Goal: Answer question/provide support

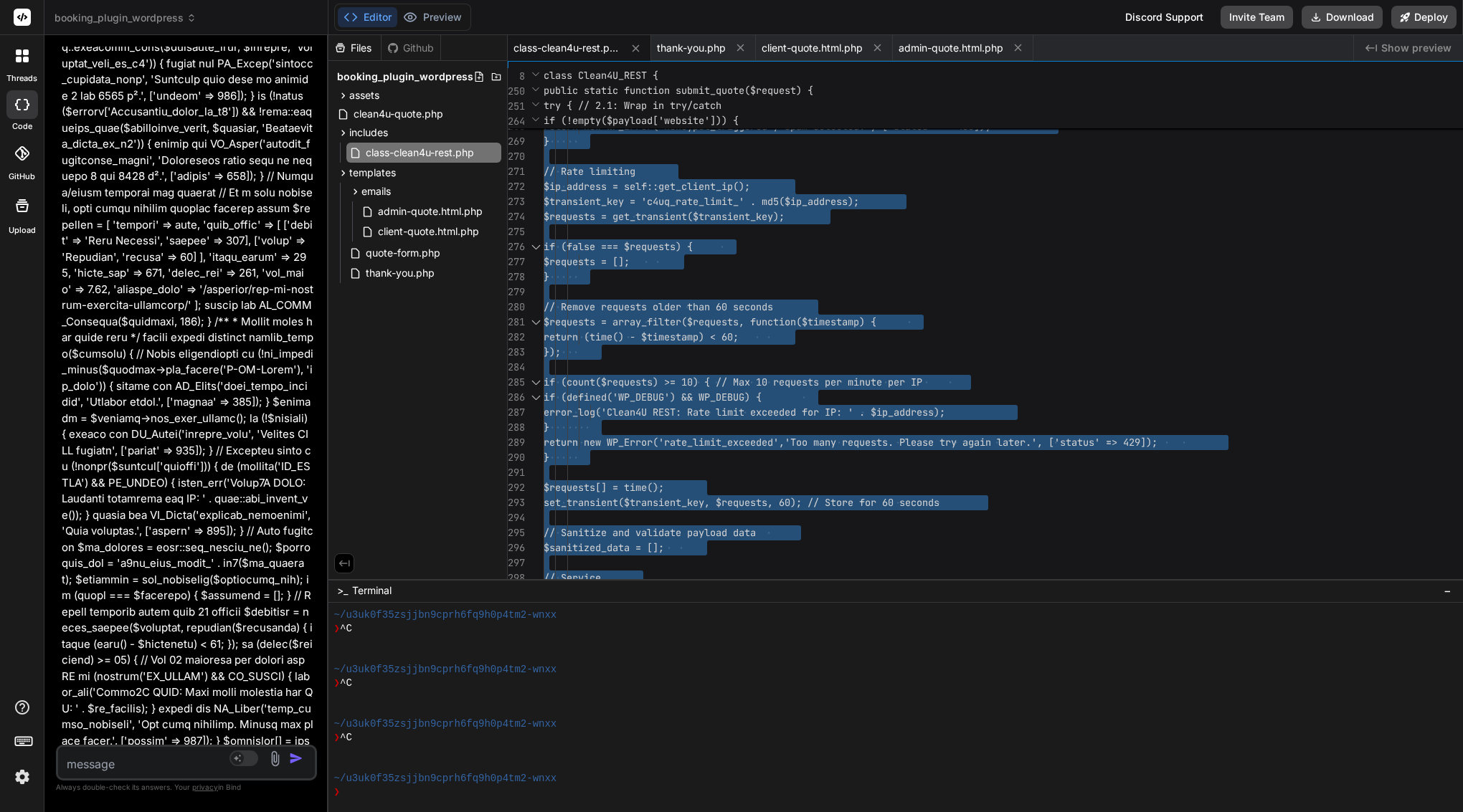
scroll to position [30703, 0]
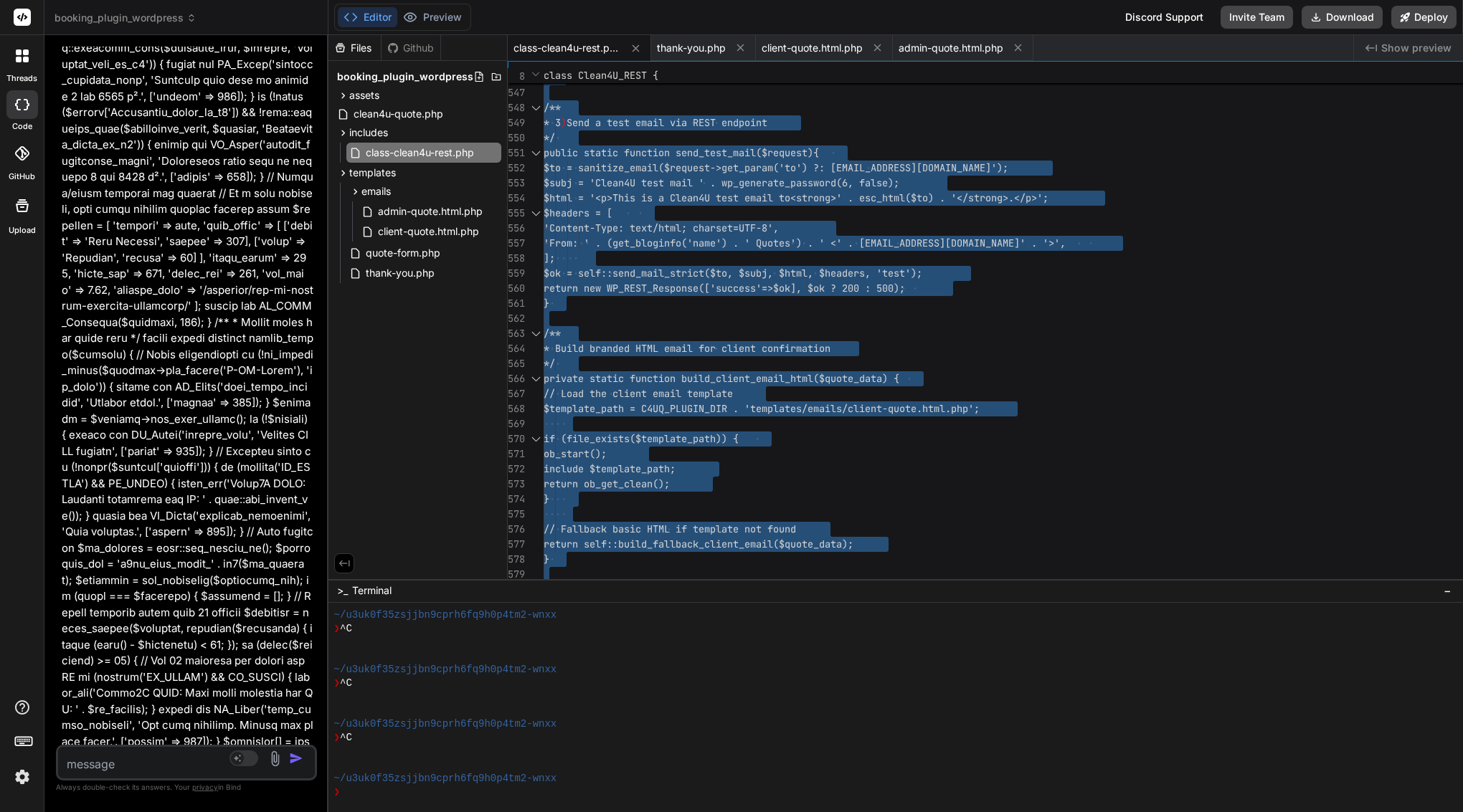
click at [271, 765] on textarea at bounding box center [165, 760] width 213 height 26
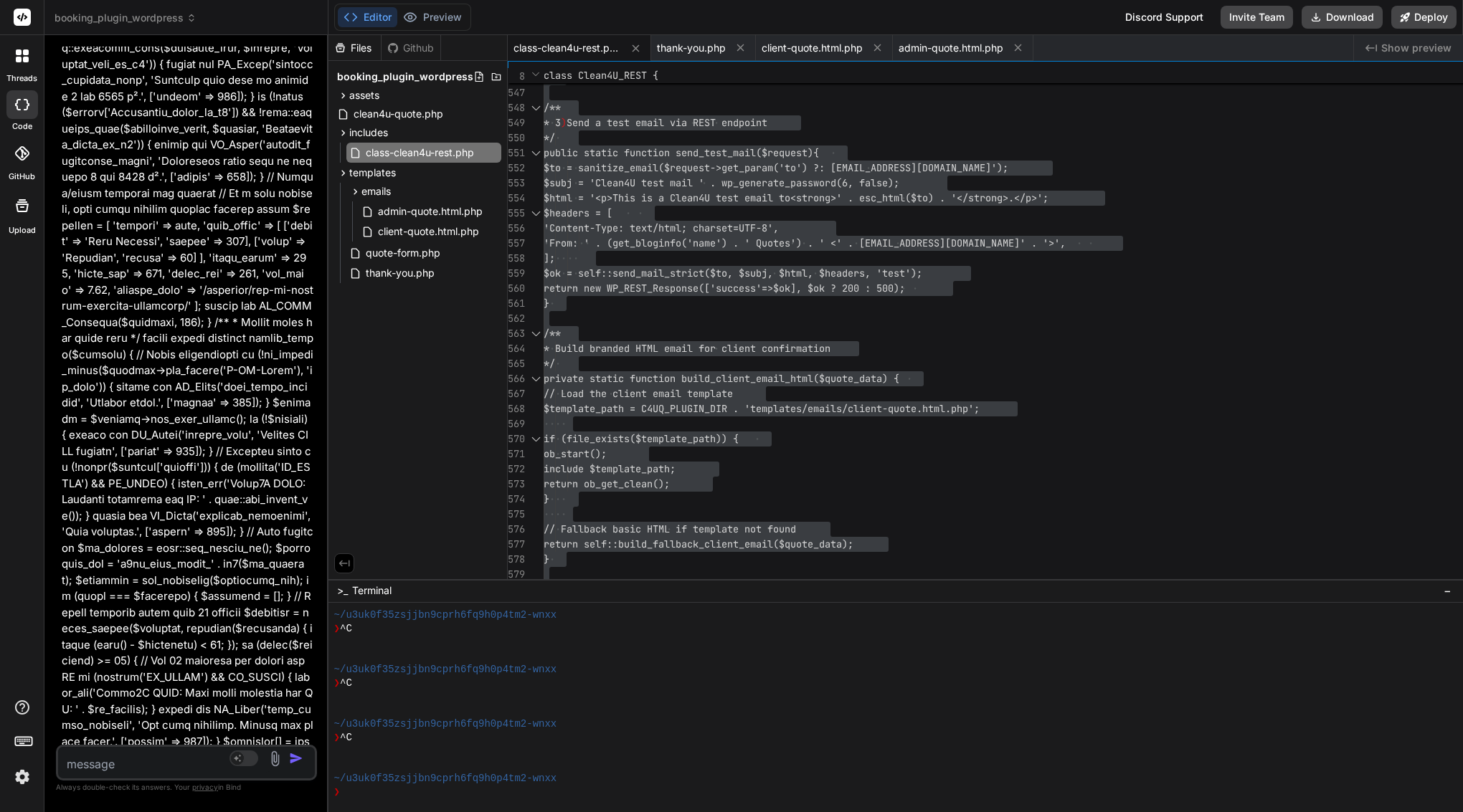
click at [271, 765] on textarea at bounding box center [165, 760] width 213 height 26
paste textarea "Lor’ip dolors ame consec adipisc el (seddoeiusmodt) Inc’u lab etdolore magna al…"
type textarea "Lor’ip dolors ame consec adipisc el (seddoeiusmodt) Inc’u lab etdolore magna al…"
type textarea "x"
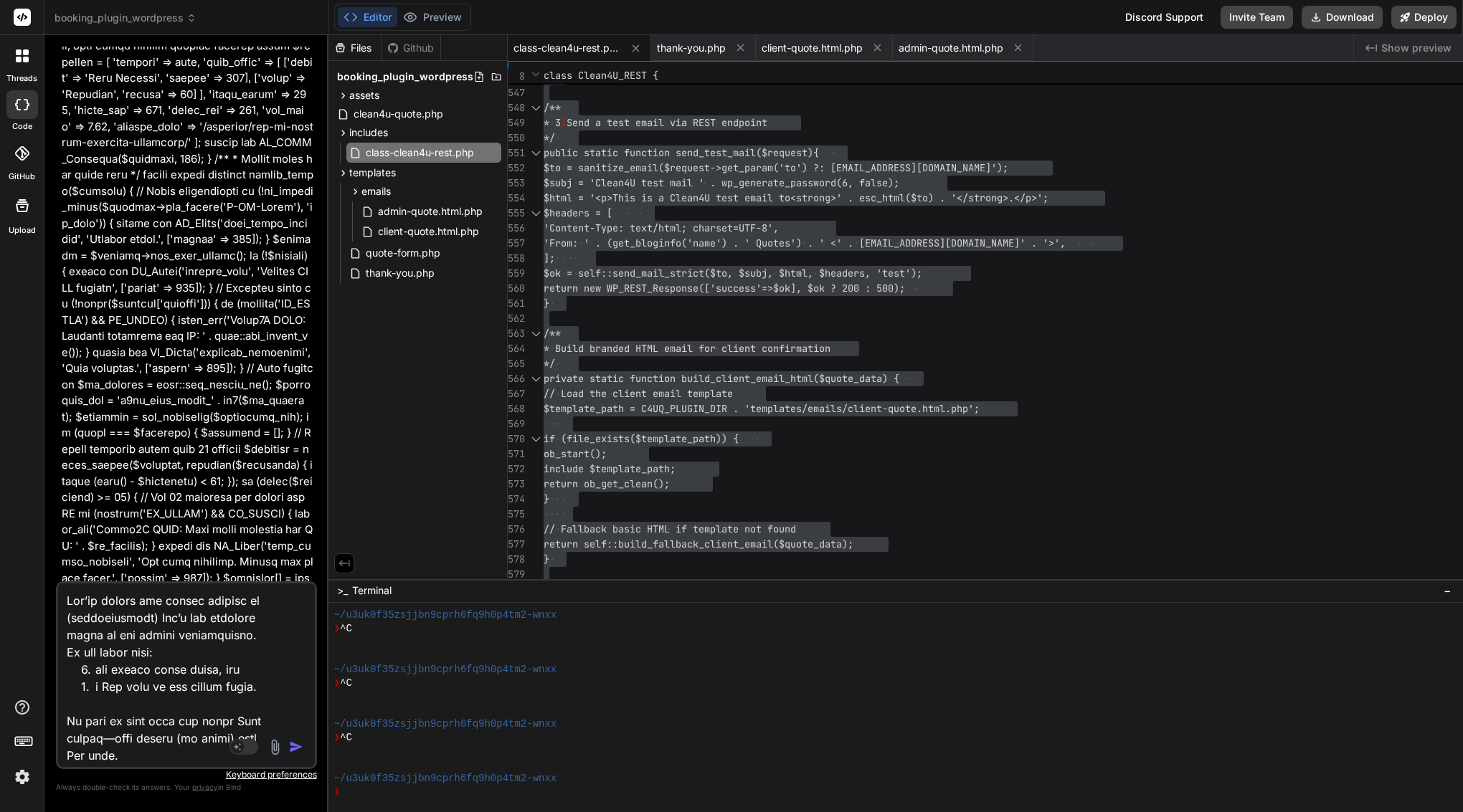
click at [271, 678] on textarea at bounding box center [165, 671] width 213 height 177
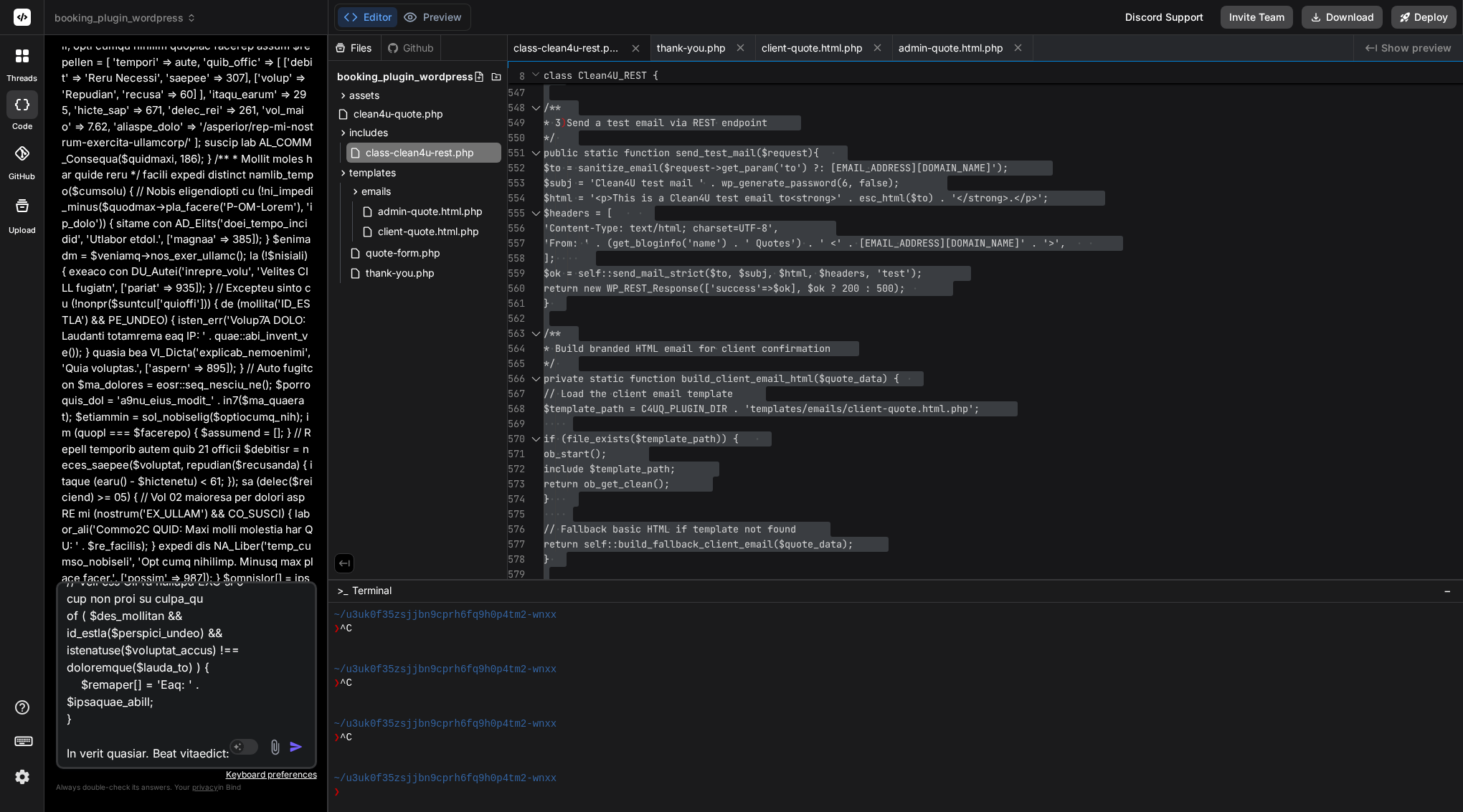
scroll to position [984, 0]
drag, startPoint x: 70, startPoint y: 600, endPoint x: 317, endPoint y: 824, distance: 333.4
click at [317, 811] on html "threads code GitHub Upload booking_plugin_wordpress Created with Pixso. Bind AI…" at bounding box center [731, 406] width 1463 height 812
paste textarea "Please apply a minimal patch to avoid admin receiving a second (Bcc) copy of th…"
type textarea "Please apply a minimal patch to avoid admin receiving a second (Bcc) copy of th…"
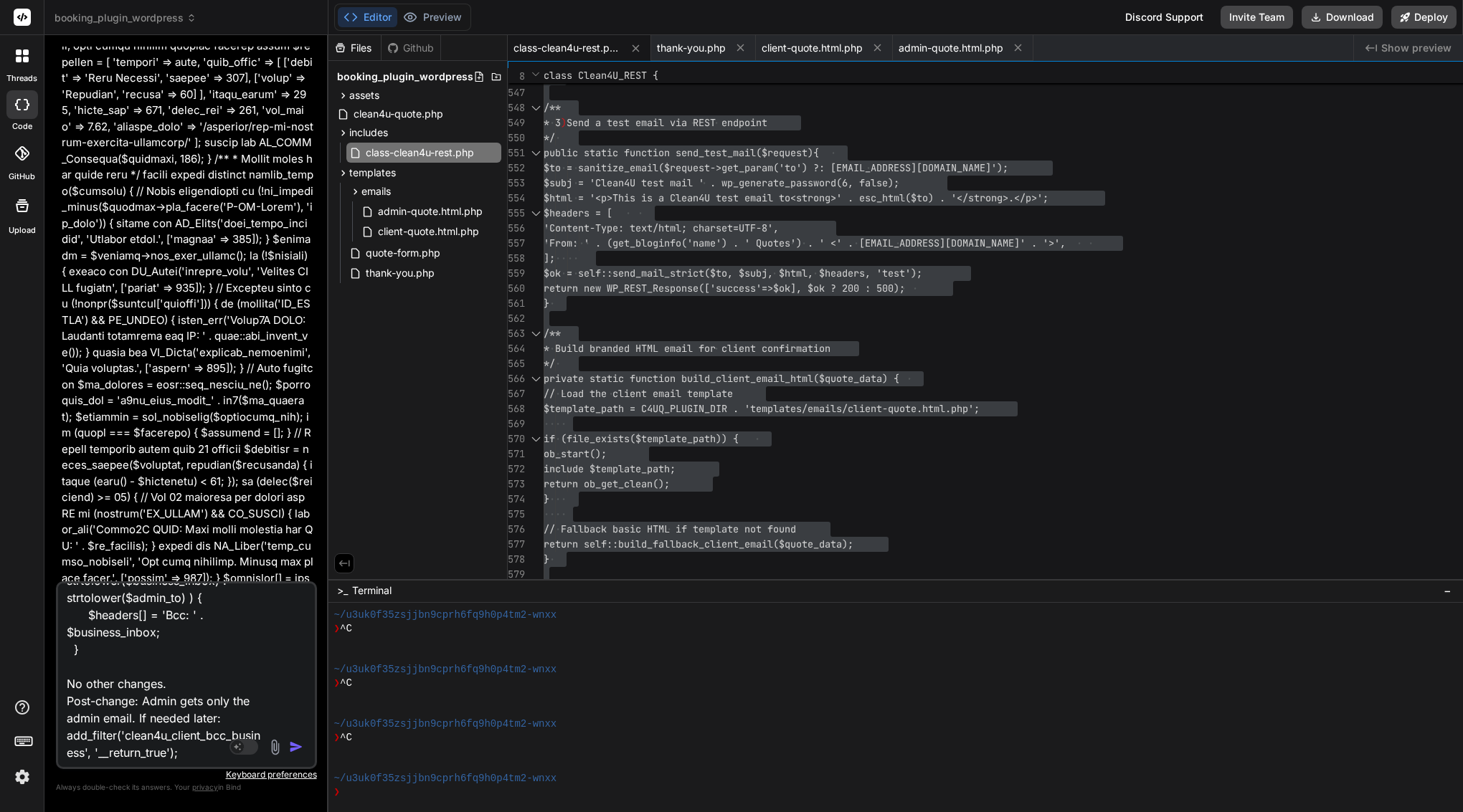
scroll to position [364, 0]
type textarea "x"
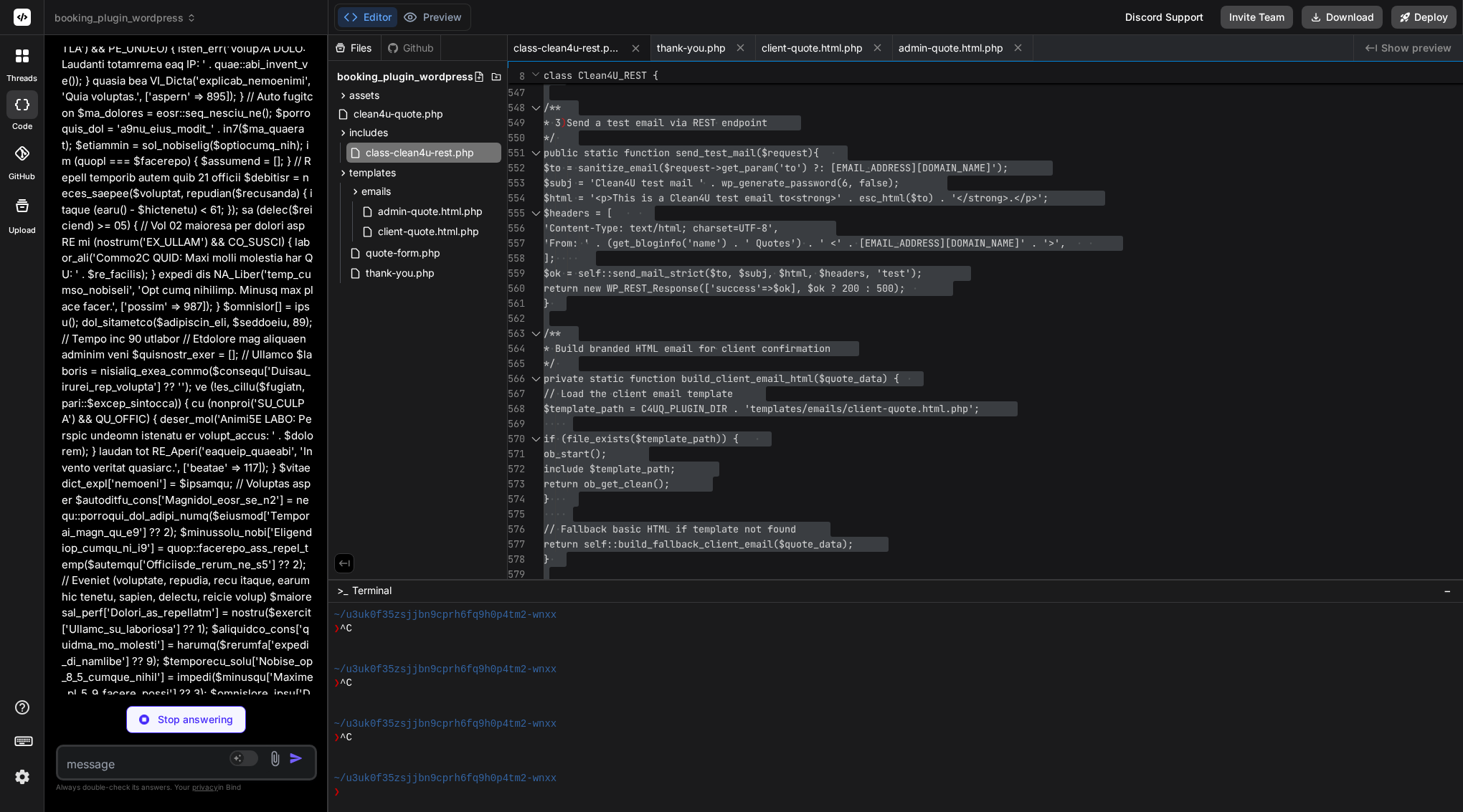
scroll to position [31138, 0]
type textarea "x"
type textarea "'range_type' => 'range', 'team' => '2 cleaners', 'duration' => '~4.5–5.5 hrs' ]…"
type textarea "x"
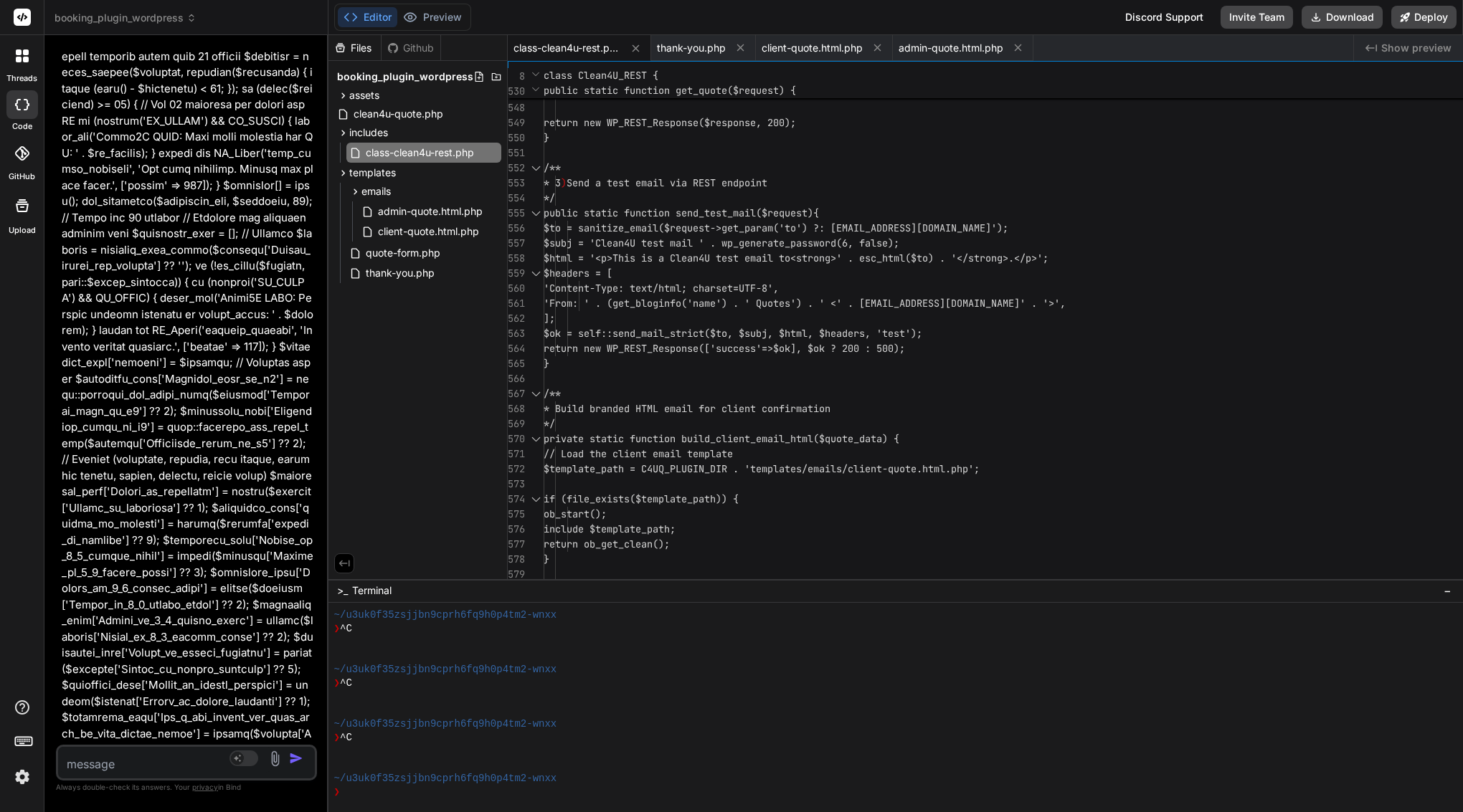
scroll to position [0, 0]
click at [620, 44] on span "class-clean4u-rest.php" at bounding box center [566, 47] width 108 height 15
click at [818, 219] on span "public static function send_test_mail($request) {" at bounding box center [682, 213] width 275 height 16
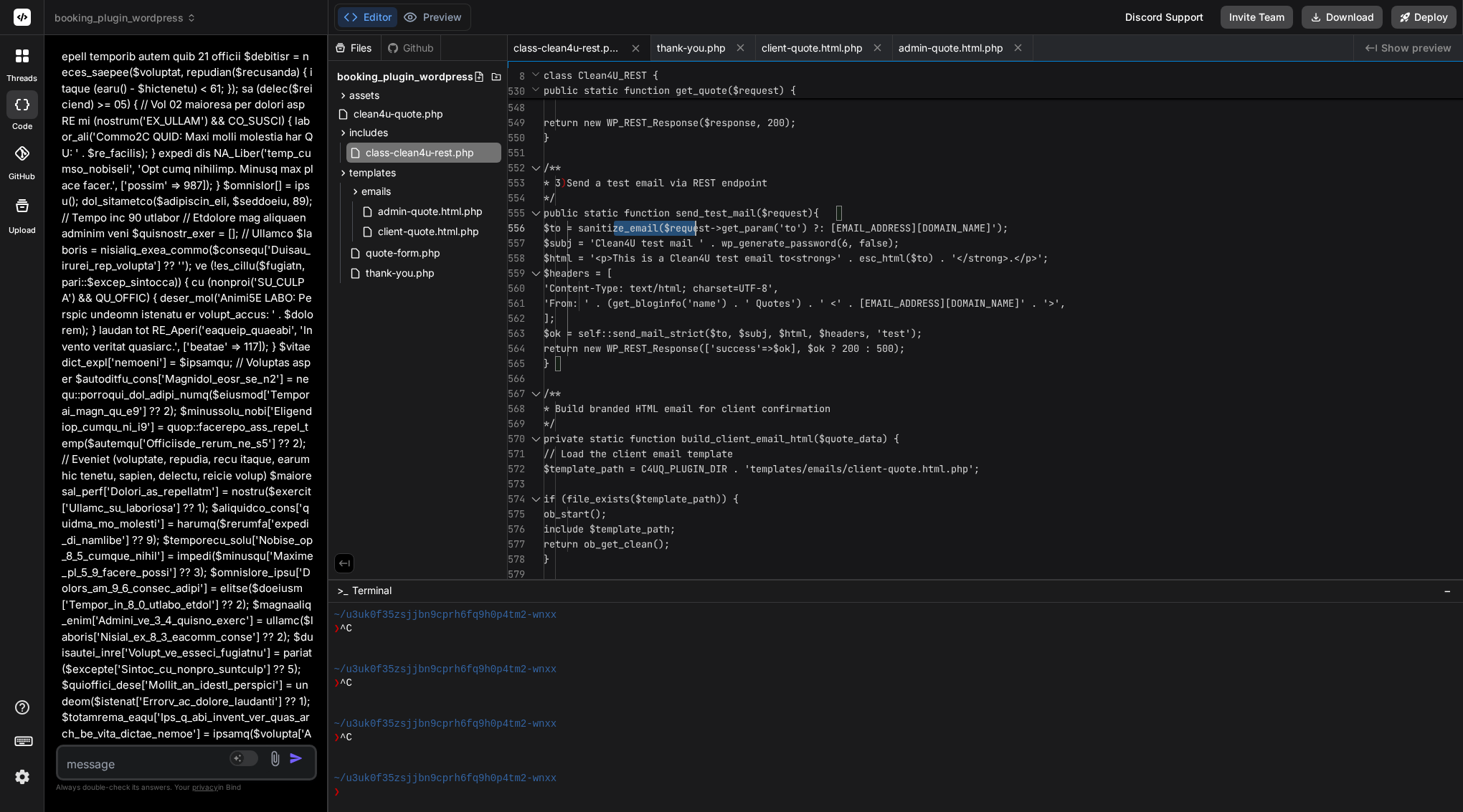
click at [818, 219] on span "public static function send_test_mail($request) {" at bounding box center [682, 213] width 275 height 16
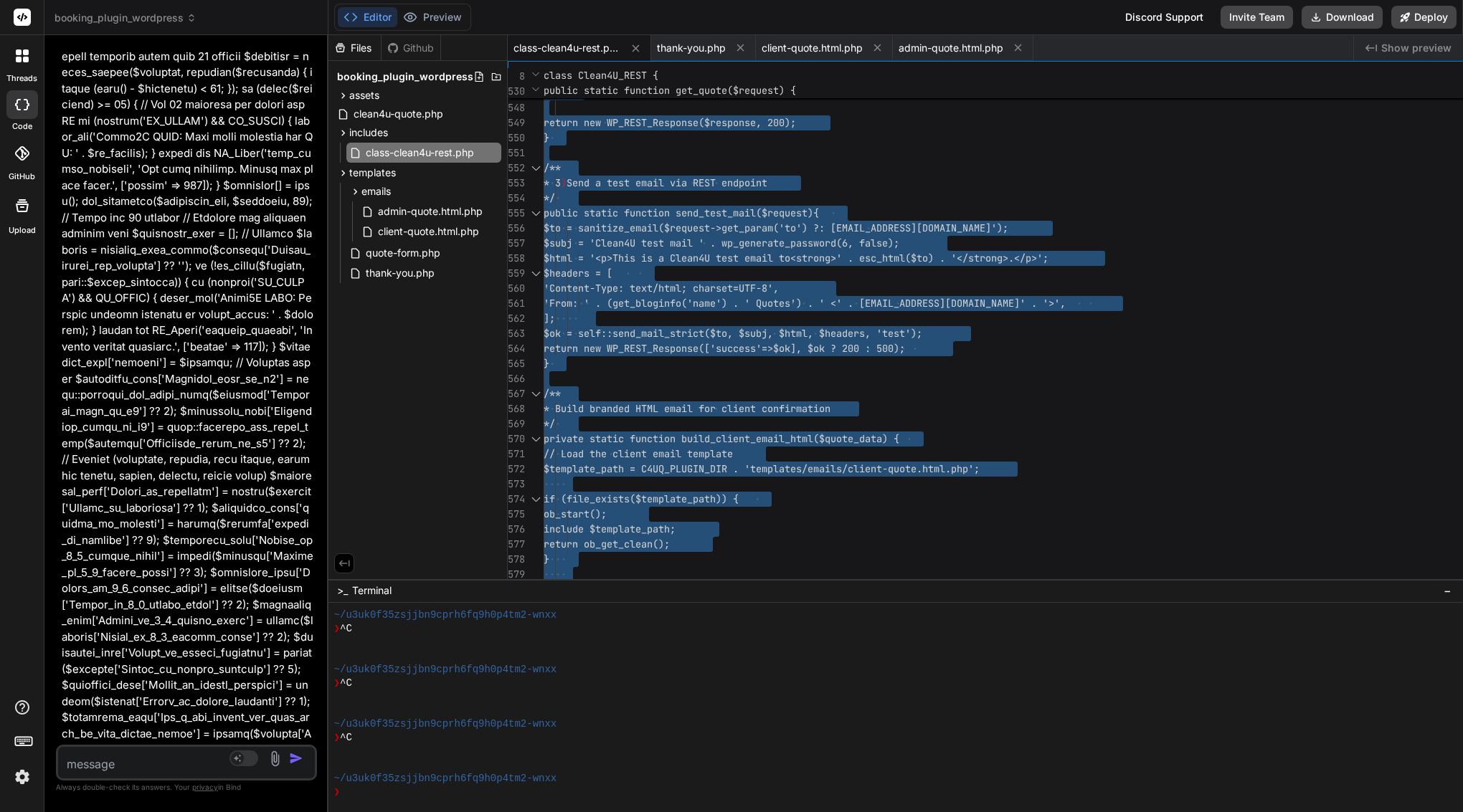
scroll to position [0, 0]
click at [725, 45] on span "thank-you.php" at bounding box center [690, 47] width 69 height 15
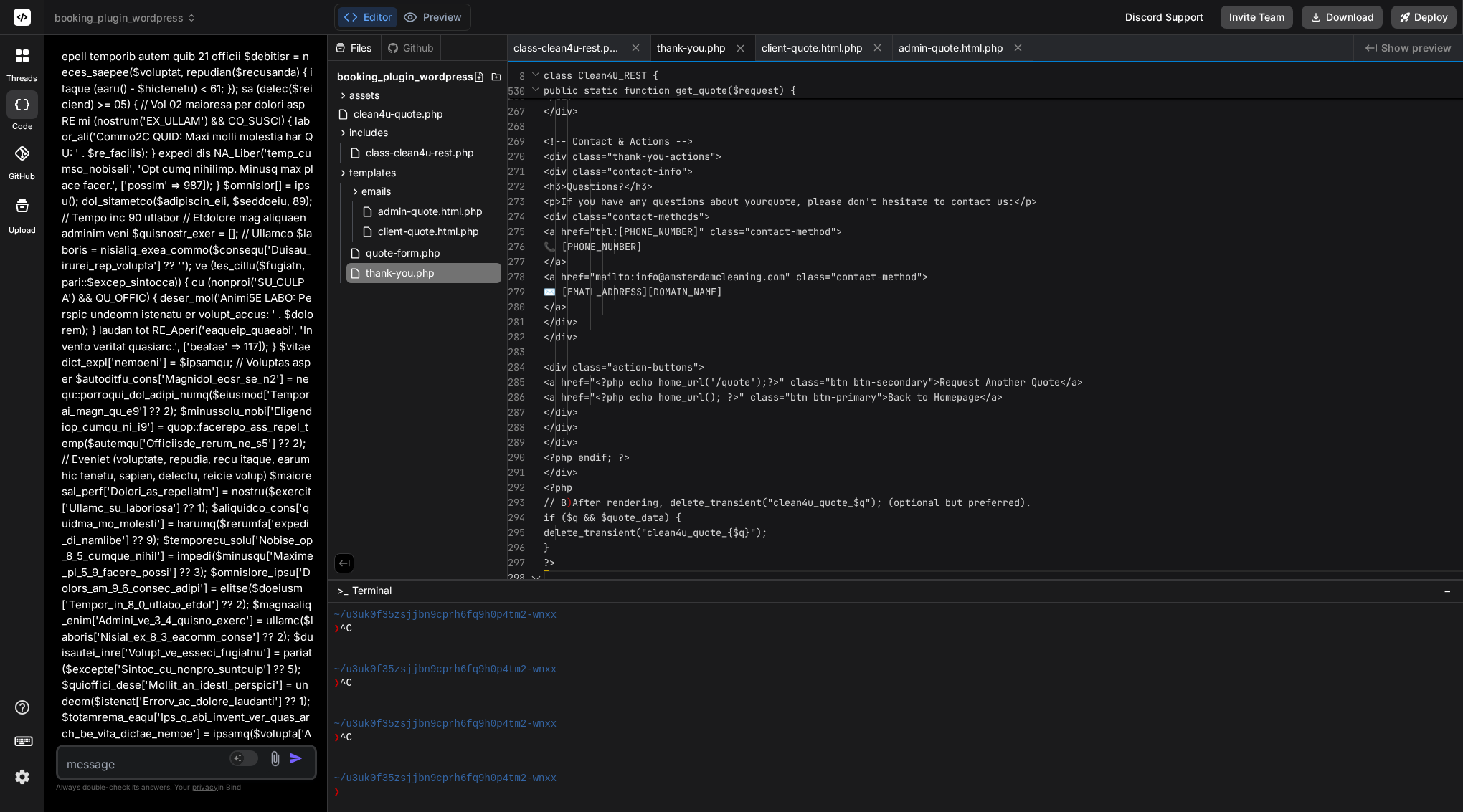
scroll to position [106, 0]
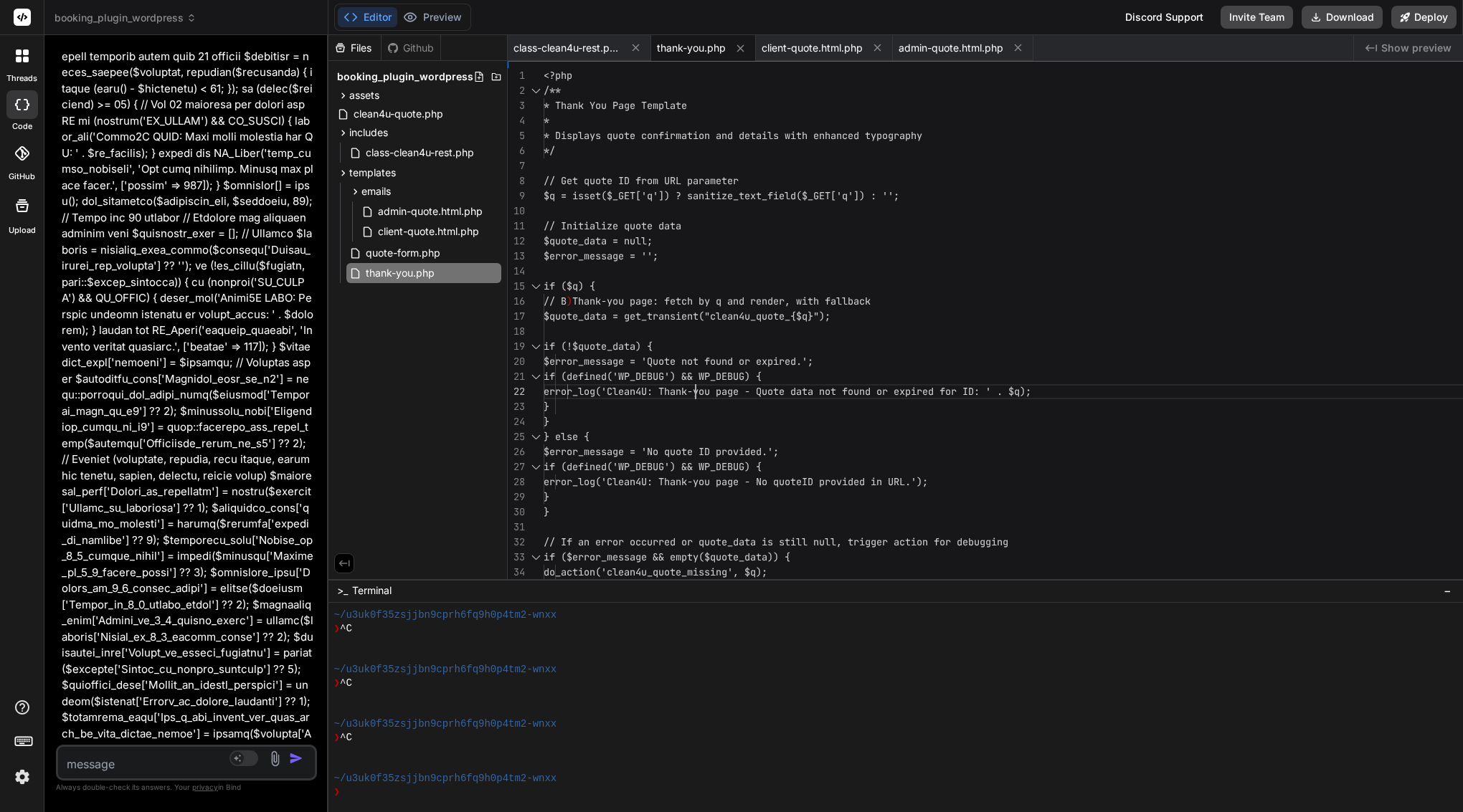
click at [761, 381] on span "if (defined('WP_DEBUG') && WP_DEBUG) {" at bounding box center [652, 376] width 218 height 13
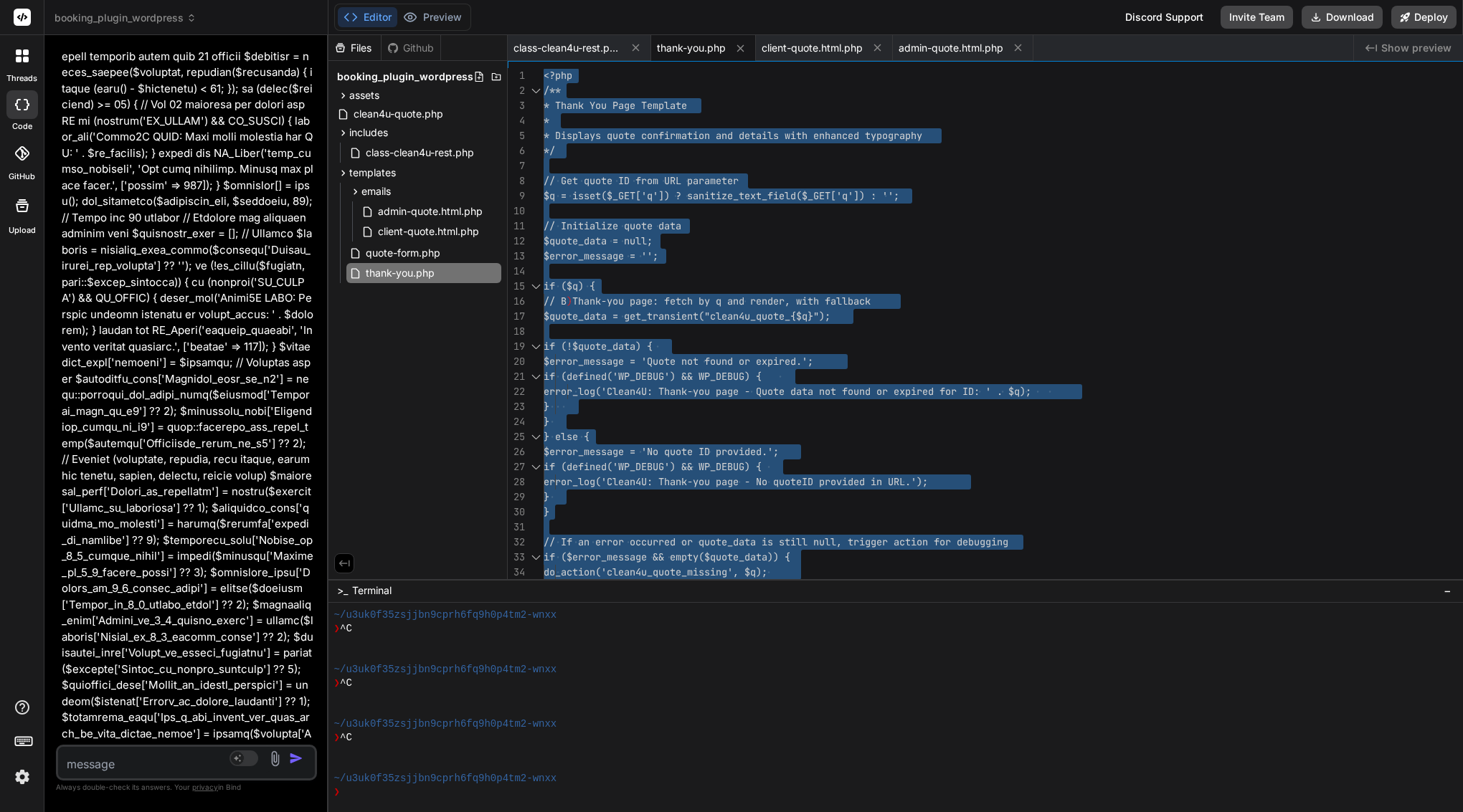
click at [761, 381] on span "if (defined('WP_DEBUG') && WP_DEBUG) {" at bounding box center [652, 376] width 218 height 13
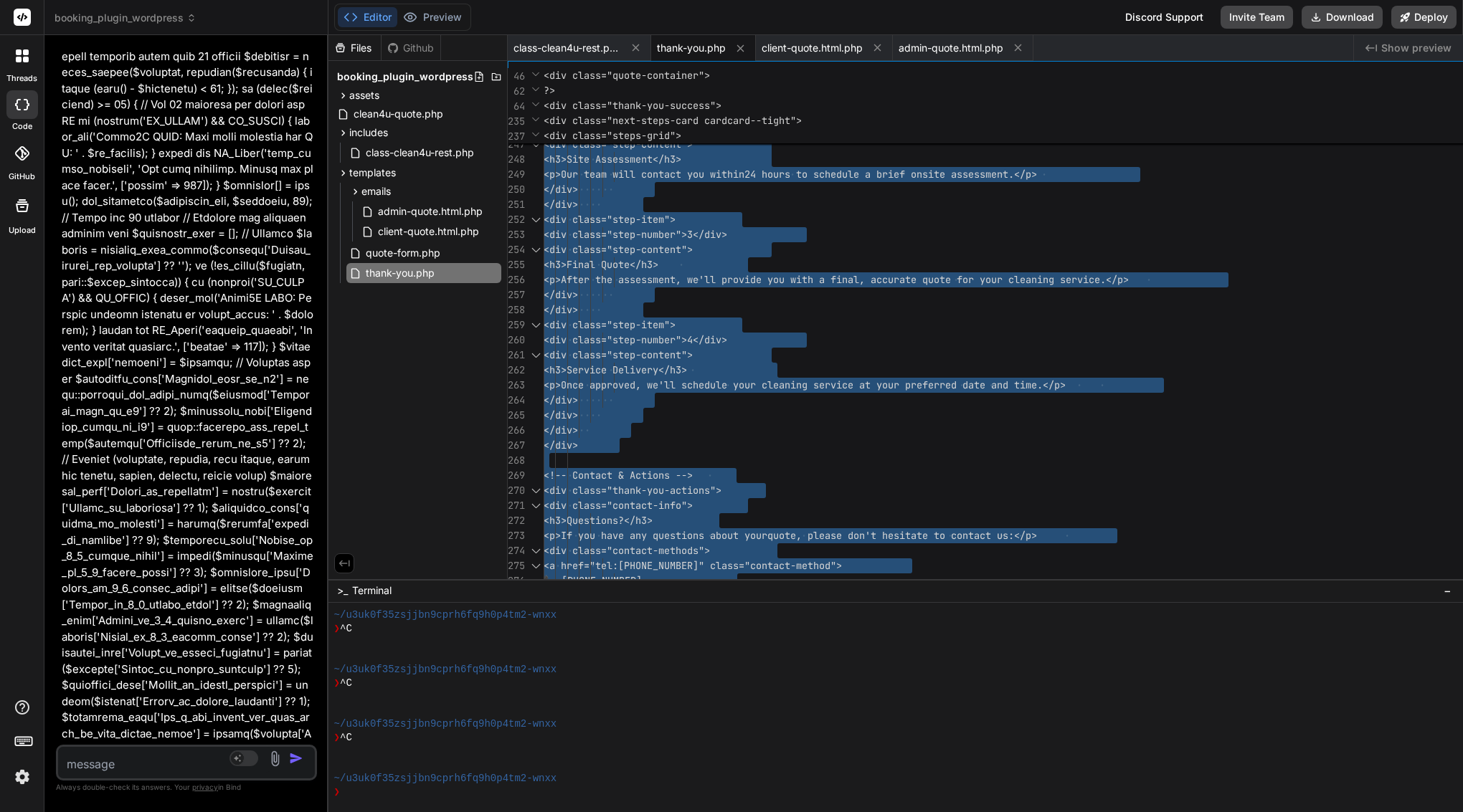
scroll to position [0, 0]
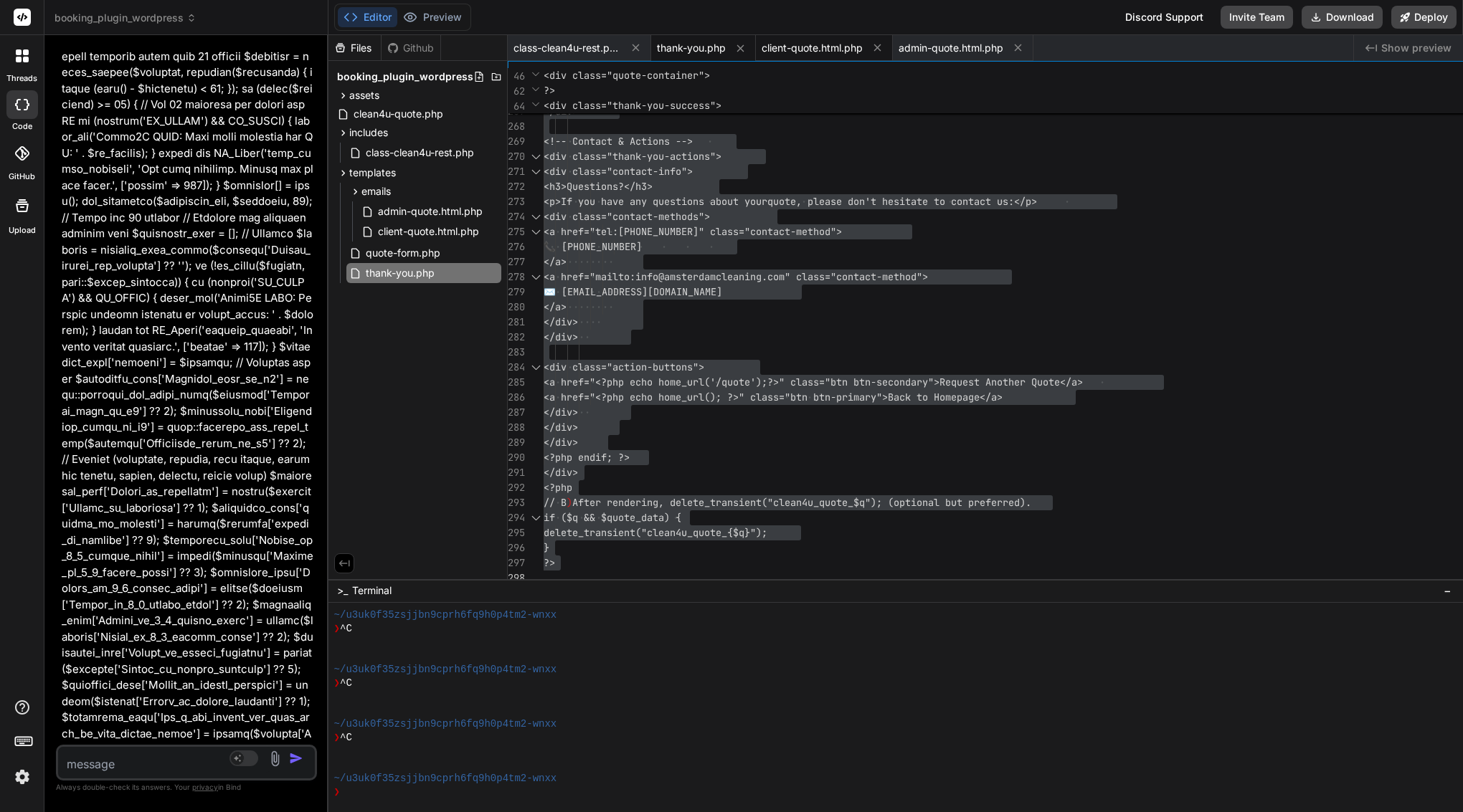
click at [863, 52] on span "client-quote.html.php" at bounding box center [811, 47] width 101 height 15
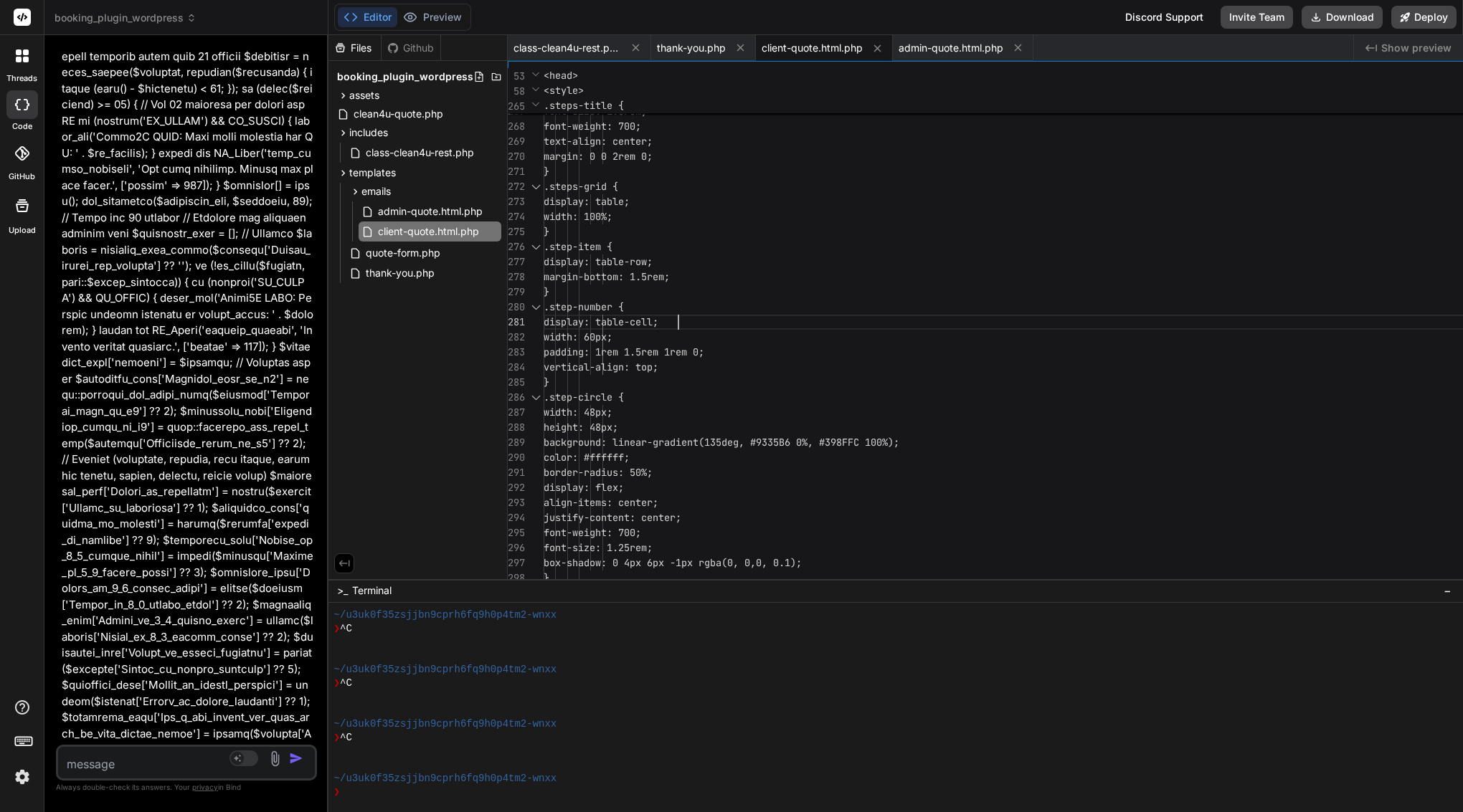
click at [887, 308] on div ".step-number {" at bounding box center [1383, 307] width 1679 height 16
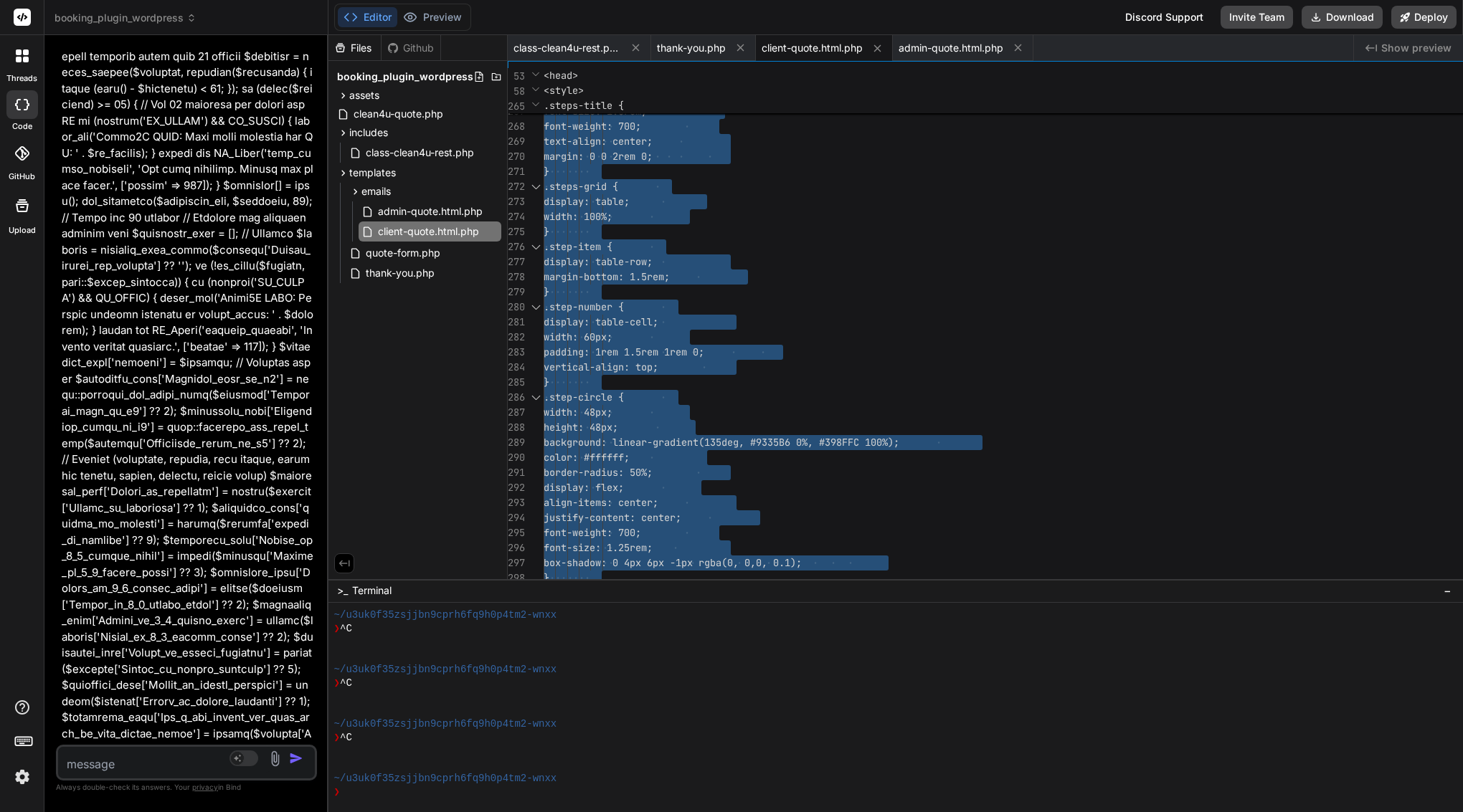
click at [887, 308] on div ".step-number {" at bounding box center [1383, 307] width 1679 height 16
click at [1003, 47] on span "admin-quote.html.php" at bounding box center [951, 47] width 105 height 15
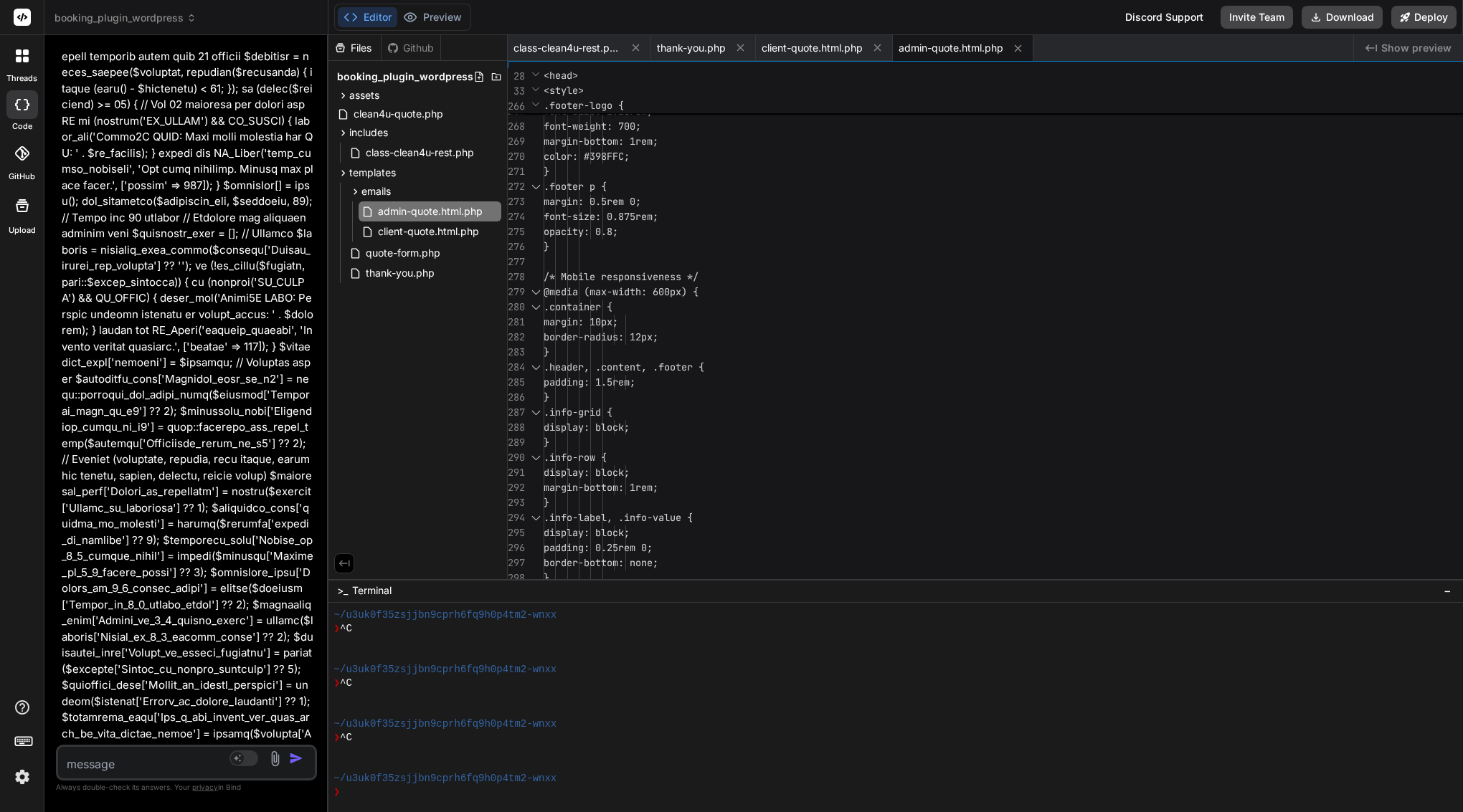
click at [934, 252] on div "}" at bounding box center [1383, 247] width 1679 height 16
type textarea "<?php /** * Admin Quote Email Template * * HTML email template for quote notifi…"
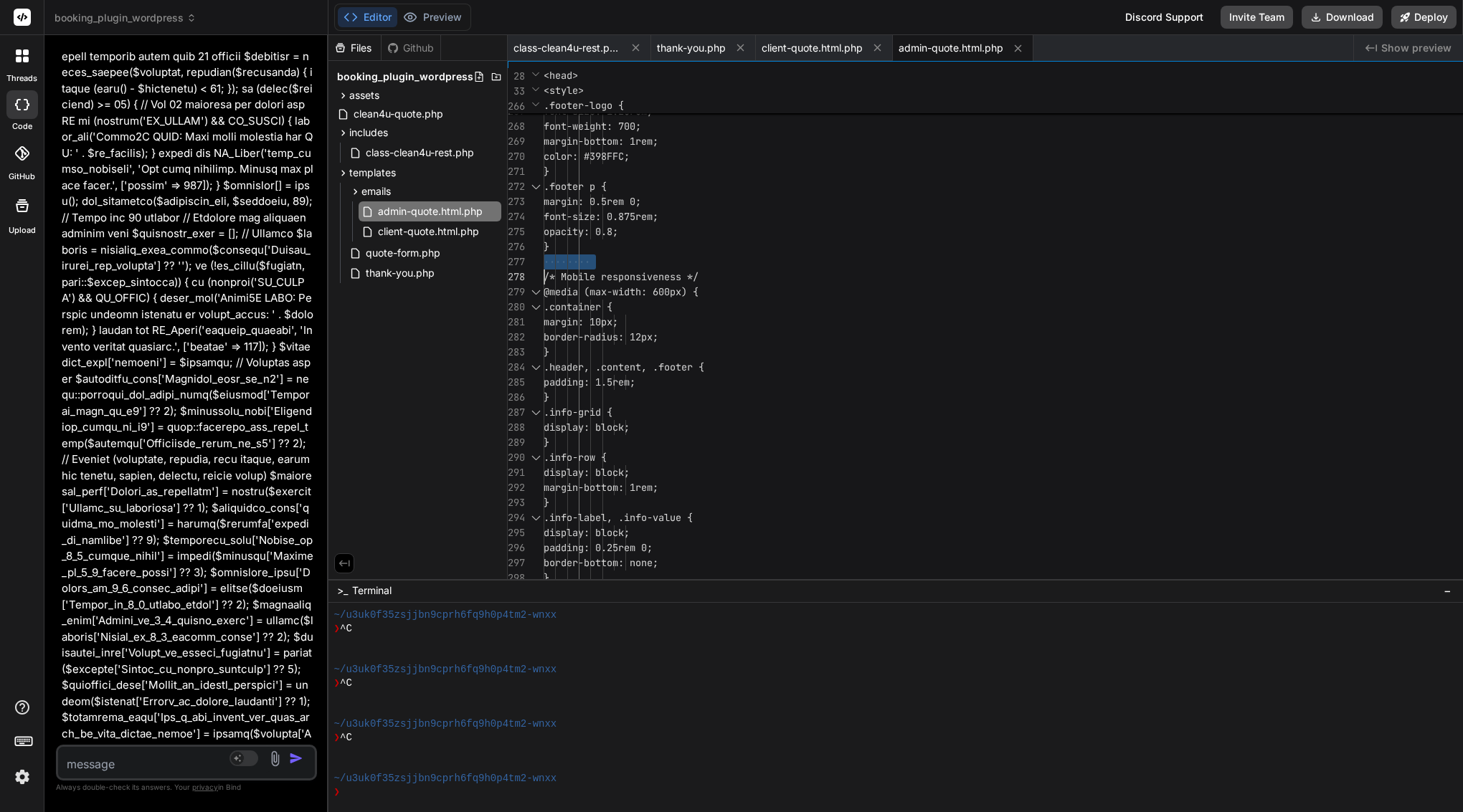
click at [934, 252] on div "}" at bounding box center [1383, 247] width 1679 height 16
